Goal: Task Accomplishment & Management: Manage account settings

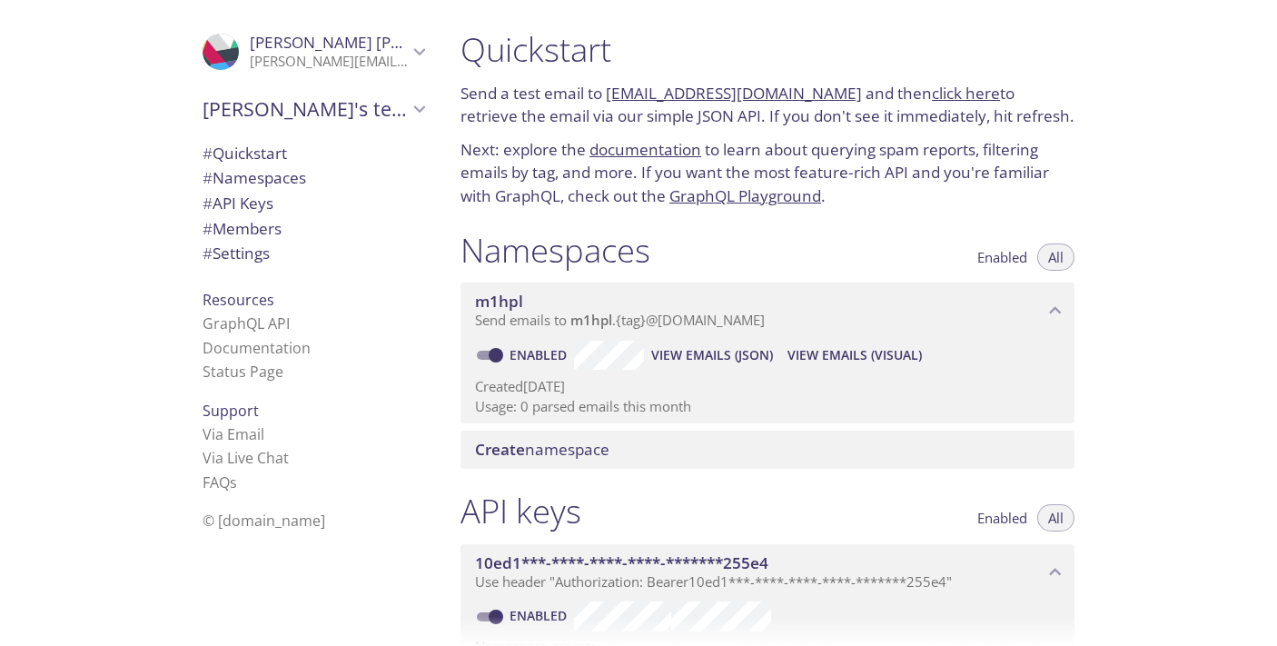
click at [932, 97] on link "click here" at bounding box center [966, 93] width 68 height 21
click at [267, 253] on span "# Settings" at bounding box center [235, 252] width 67 height 21
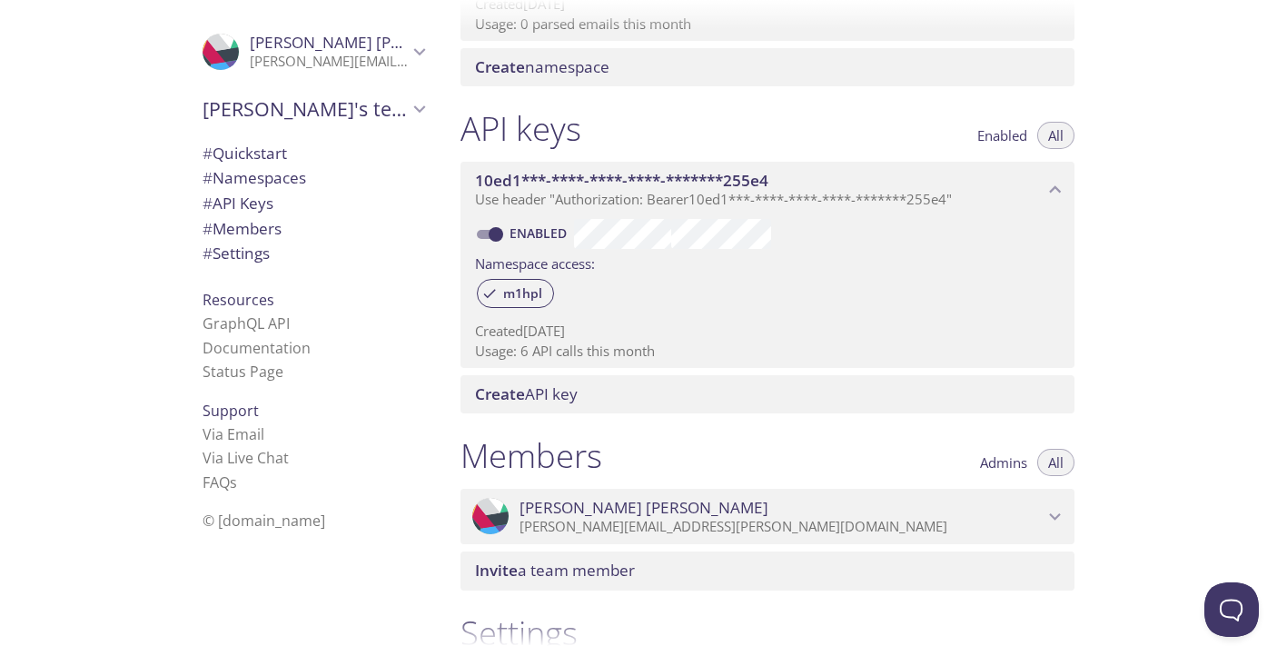
scroll to position [378, 0]
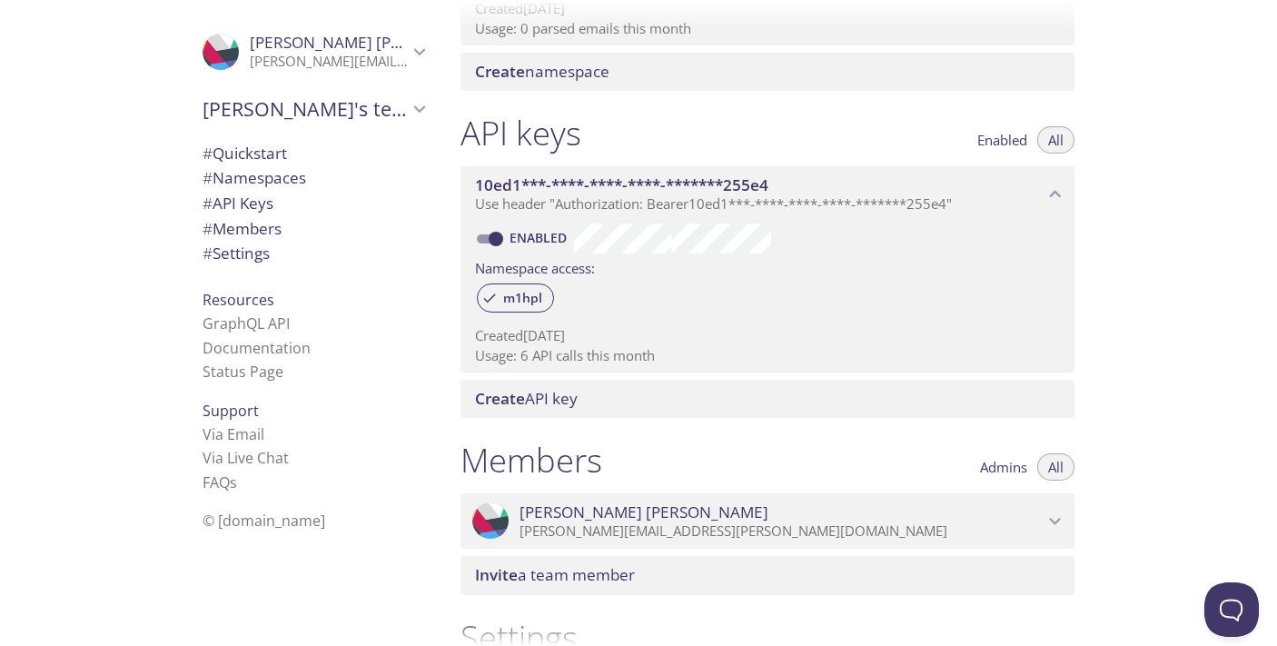
click at [670, 517] on span "[PERSON_NAME]" at bounding box center [781, 512] width 524 height 20
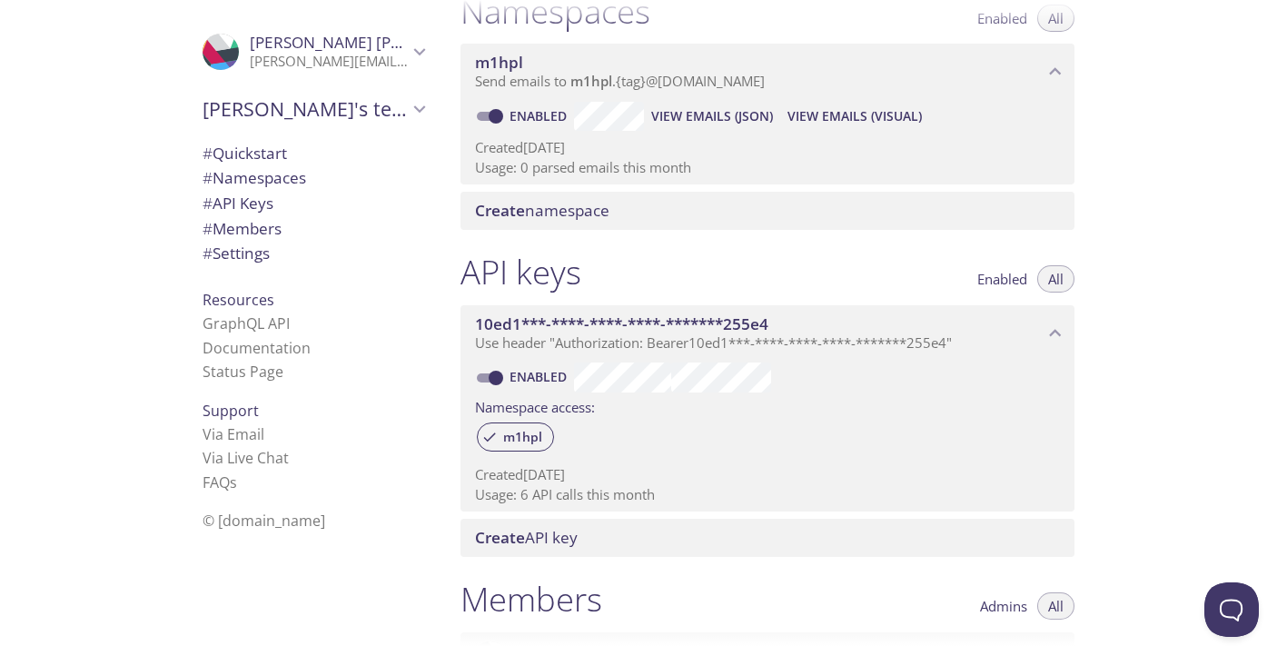
scroll to position [184, 0]
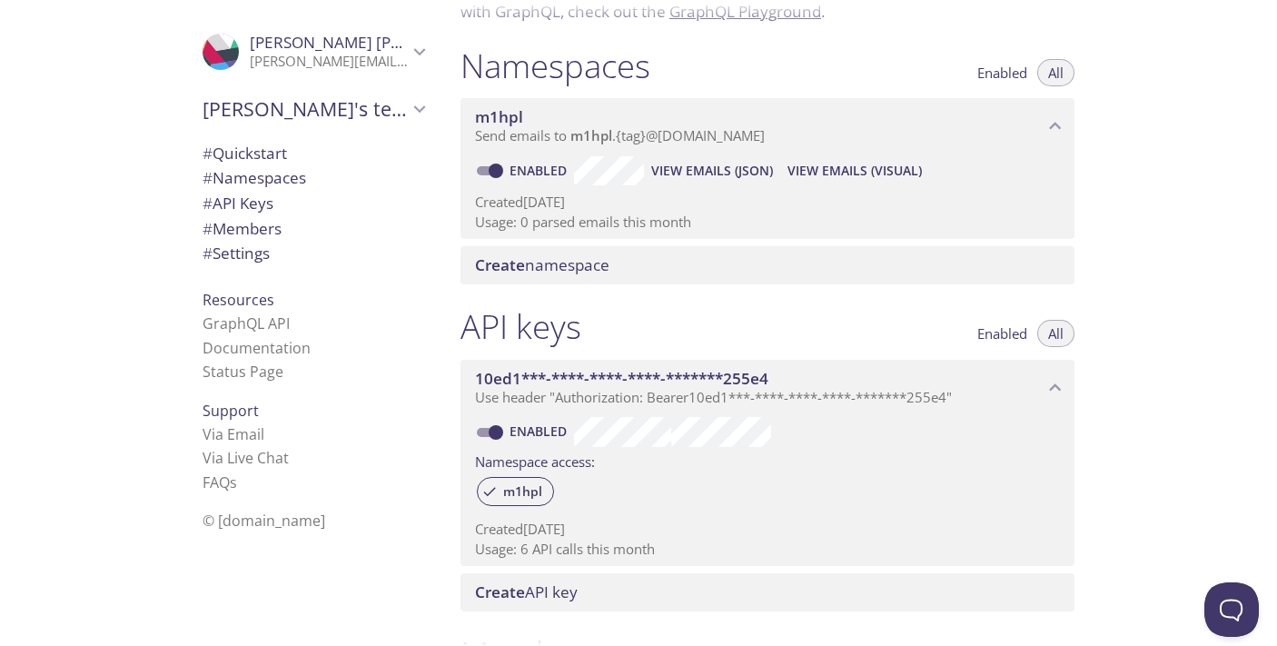
click at [429, 55] on icon "Darshana patel" at bounding box center [420, 52] width 24 height 24
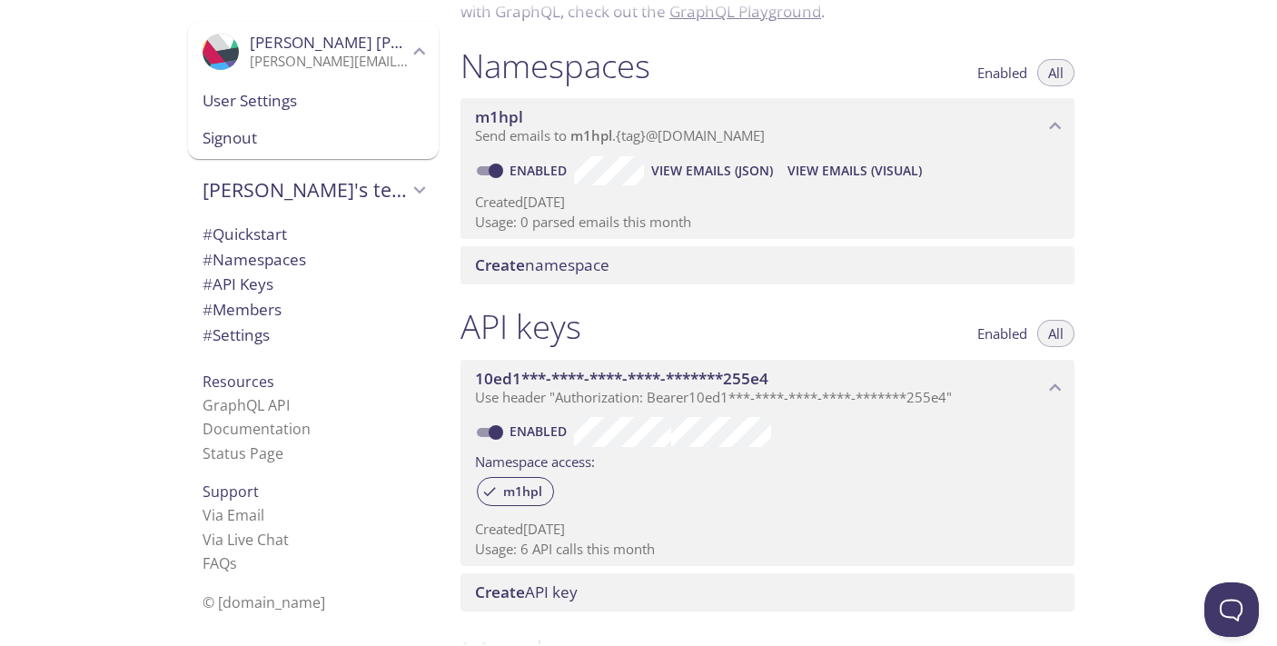
click at [334, 94] on span "User Settings" at bounding box center [313, 101] width 222 height 24
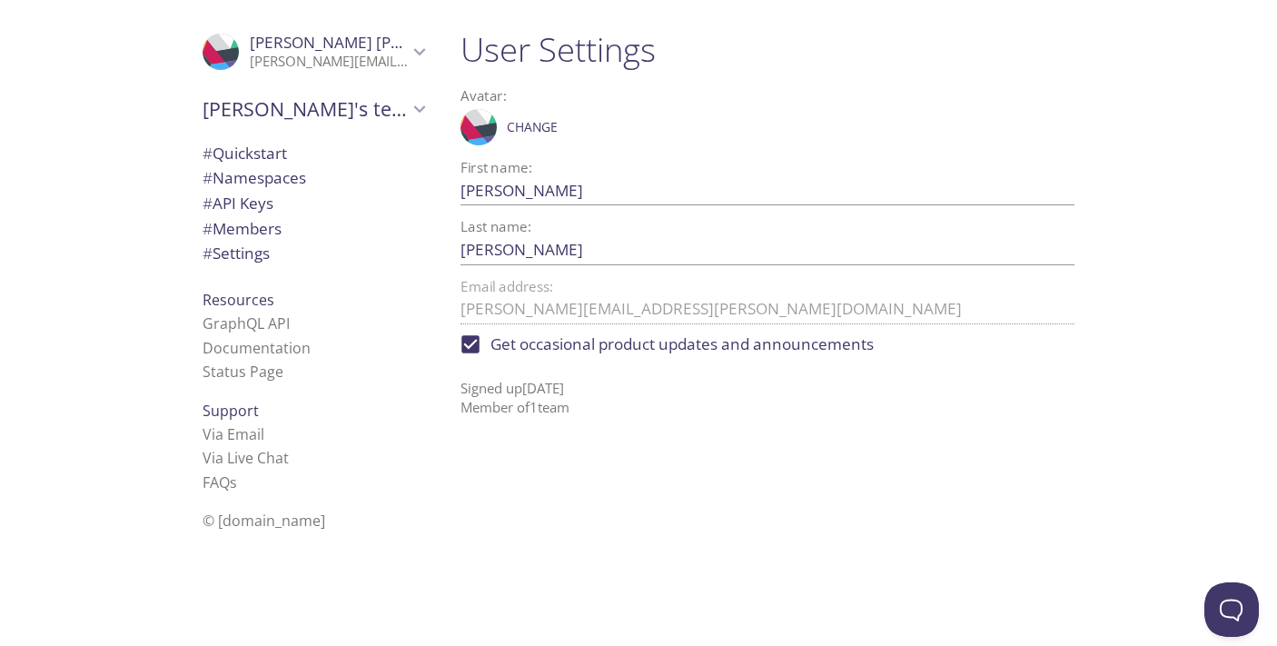
click at [292, 144] on span "# Quickstart" at bounding box center [313, 154] width 222 height 24
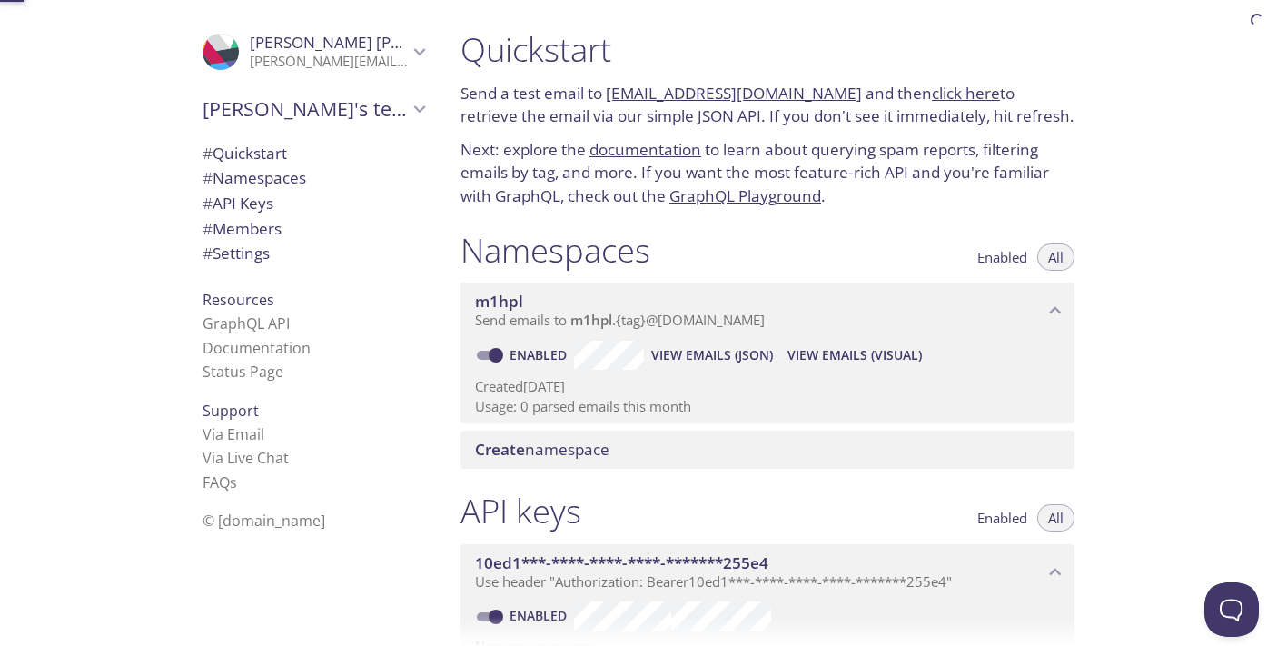
scroll to position [29, 0]
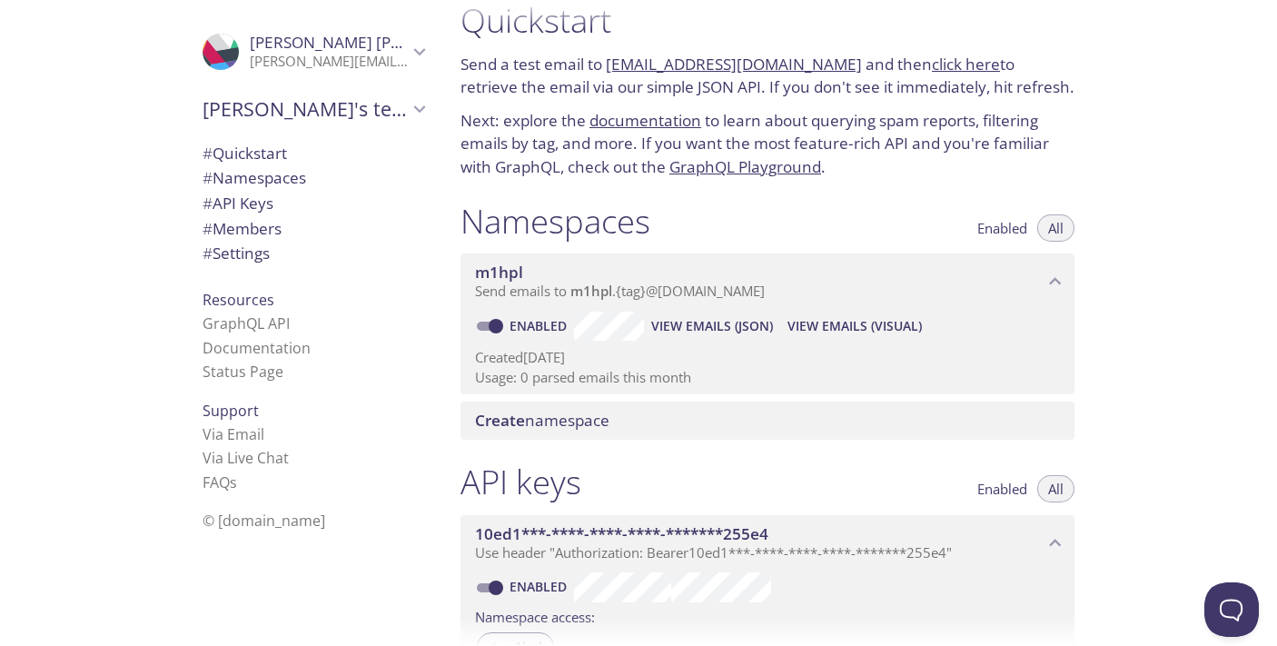
click at [711, 65] on link "[EMAIL_ADDRESS][DOMAIN_NAME]" at bounding box center [734, 64] width 256 height 21
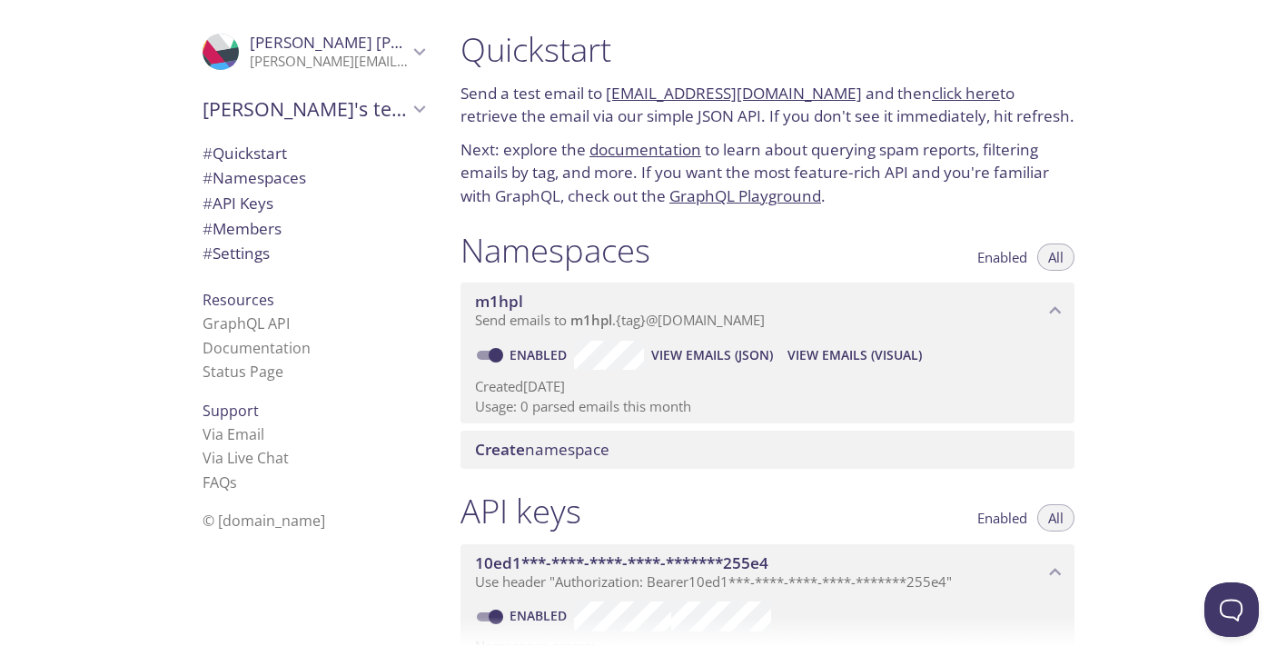
click at [674, 95] on link "[EMAIL_ADDRESS][DOMAIN_NAME]" at bounding box center [734, 93] width 256 height 21
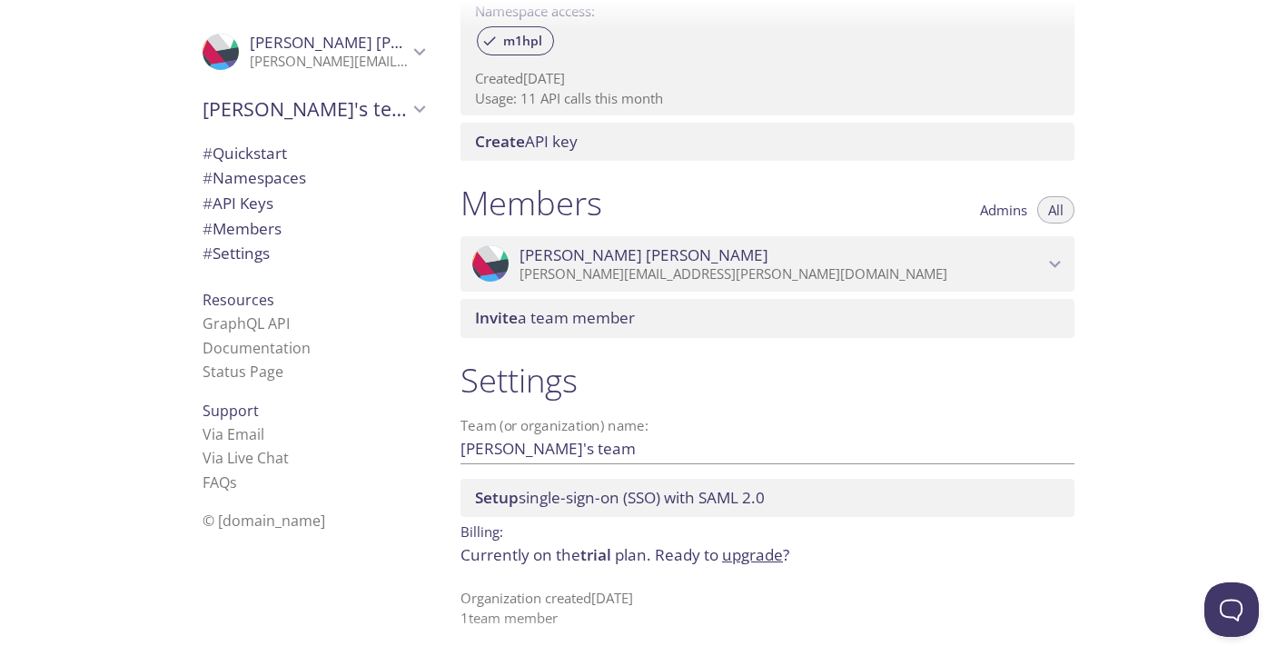
scroll to position [646, 0]
